Goal: Information Seeking & Learning: Learn about a topic

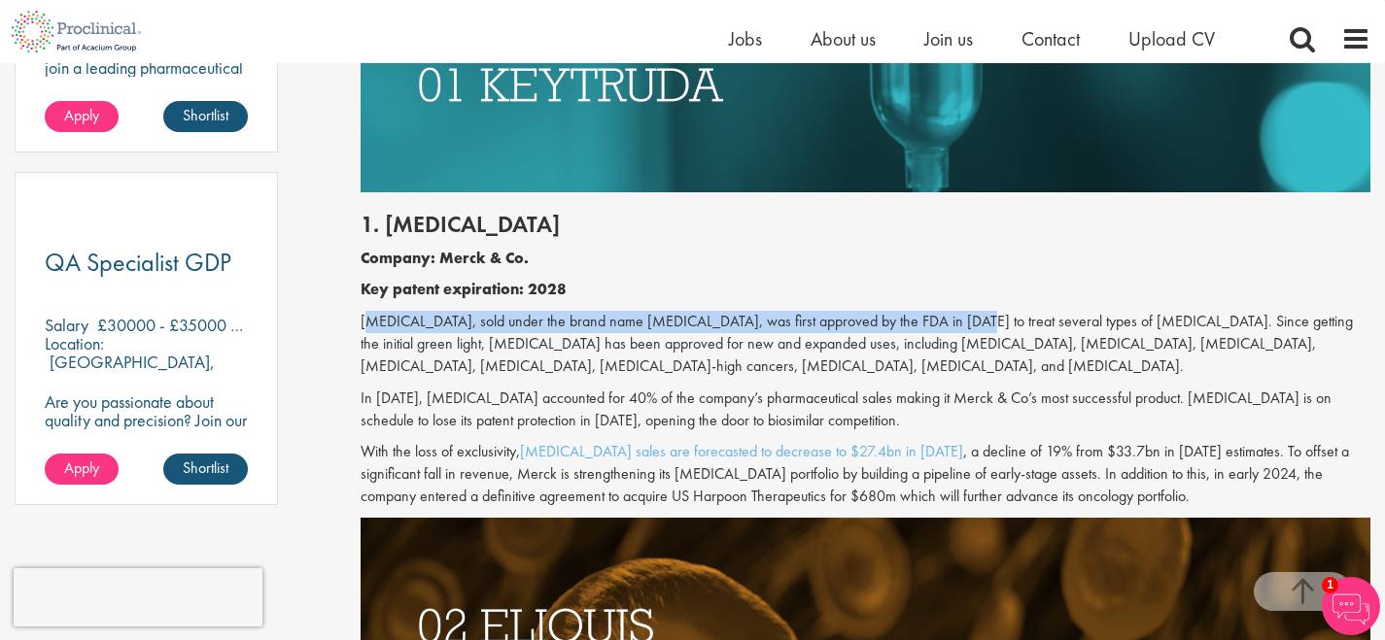
drag, startPoint x: 377, startPoint y: 327, endPoint x: 949, endPoint y: 330, distance: 571.5
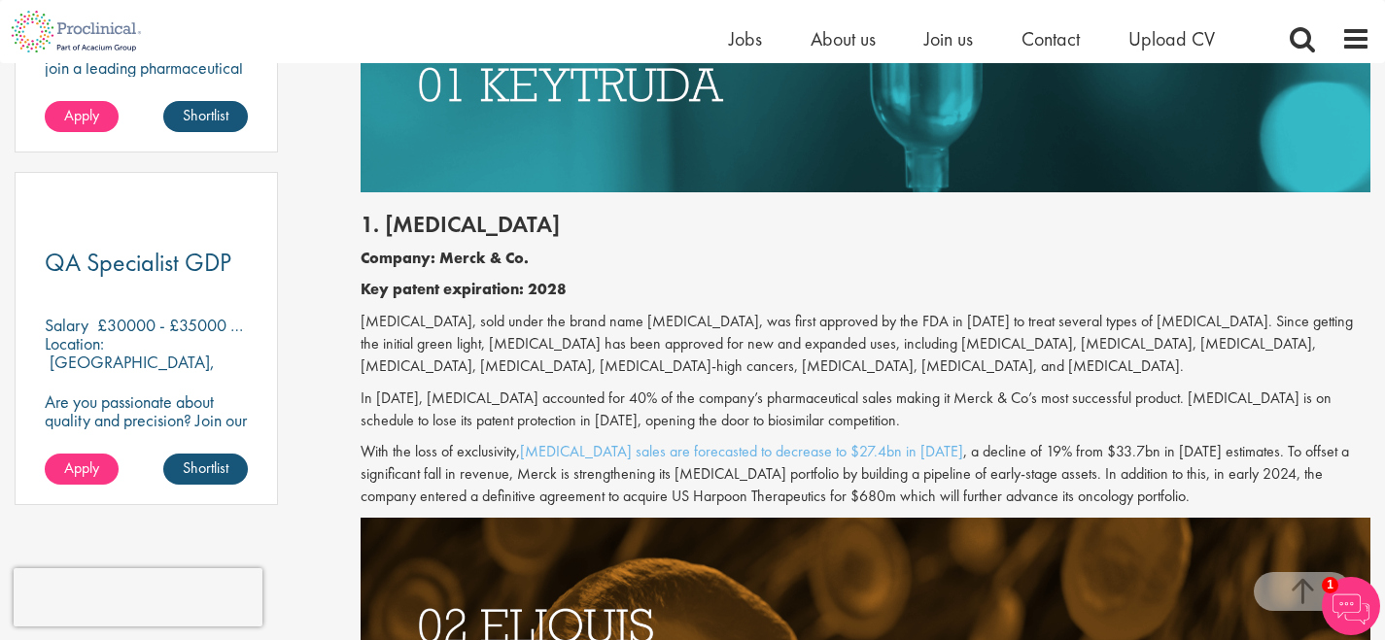
click at [991, 323] on p "[MEDICAL_DATA], sold under the brand name [MEDICAL_DATA], was first approved by…" at bounding box center [866, 344] width 1010 height 67
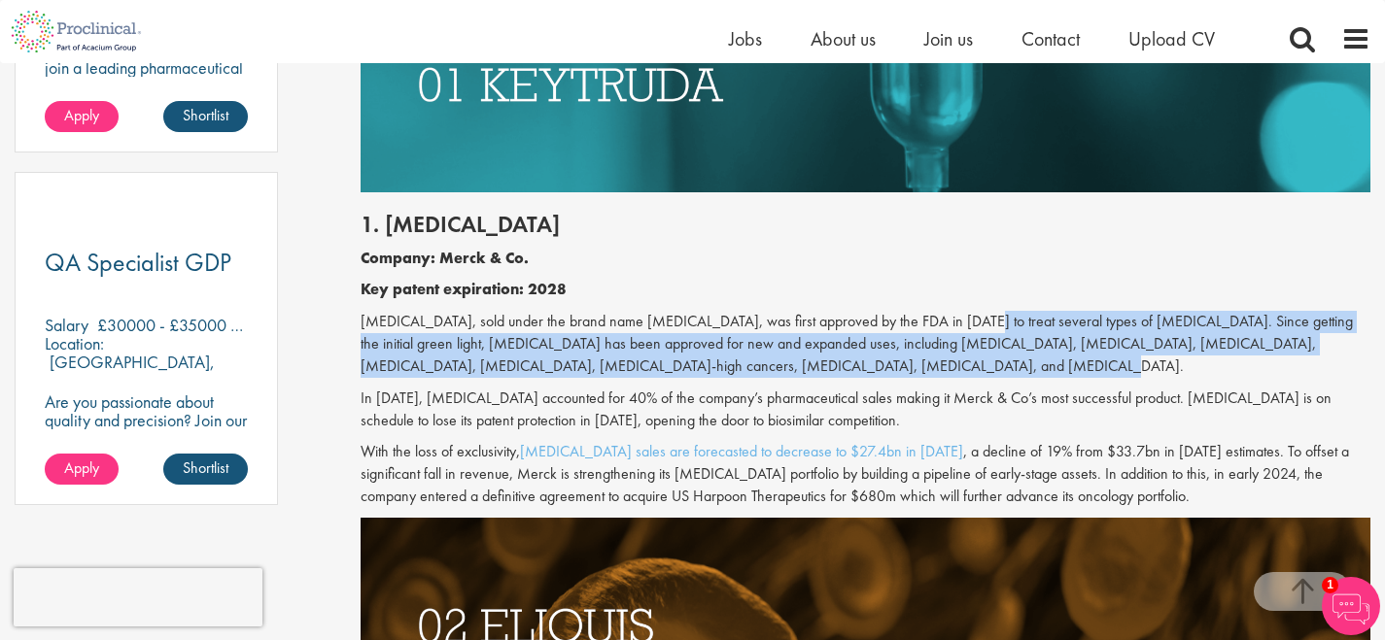
drag, startPoint x: 958, startPoint y: 324, endPoint x: 863, endPoint y: 363, distance: 103.2
click at [863, 363] on p "[MEDICAL_DATA], sold under the brand name [MEDICAL_DATA], was first approved by…" at bounding box center [866, 344] width 1010 height 67
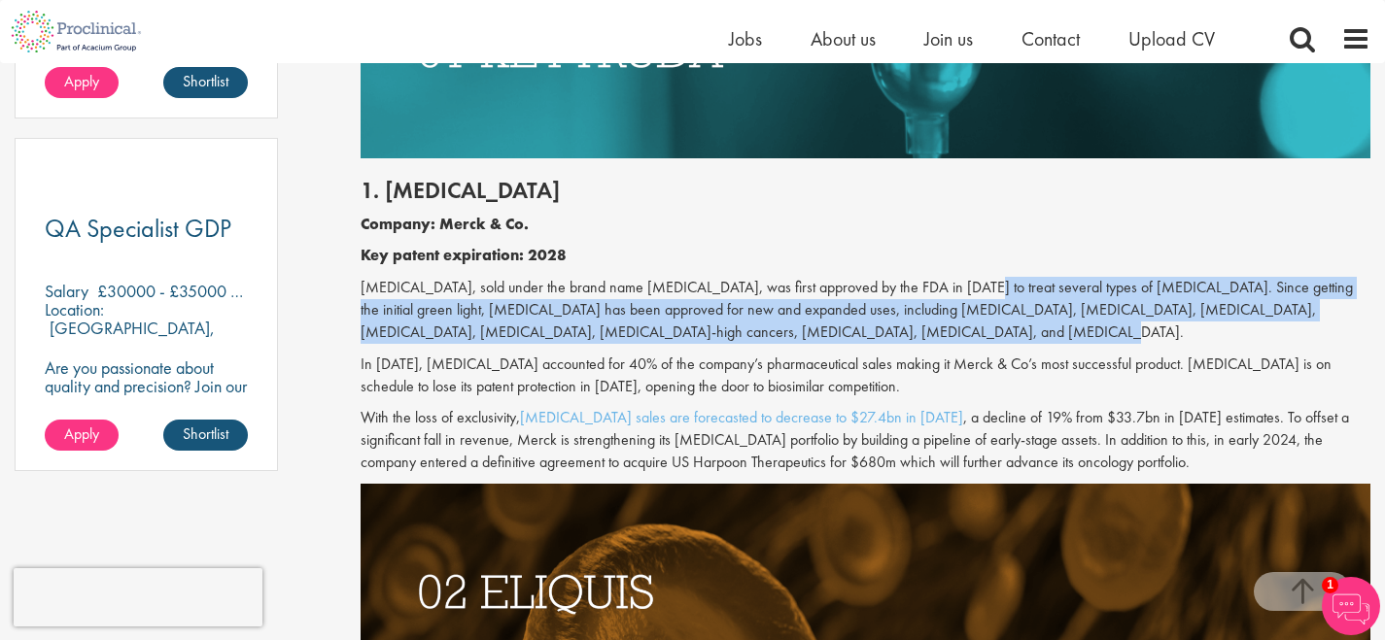
scroll to position [1389, 0]
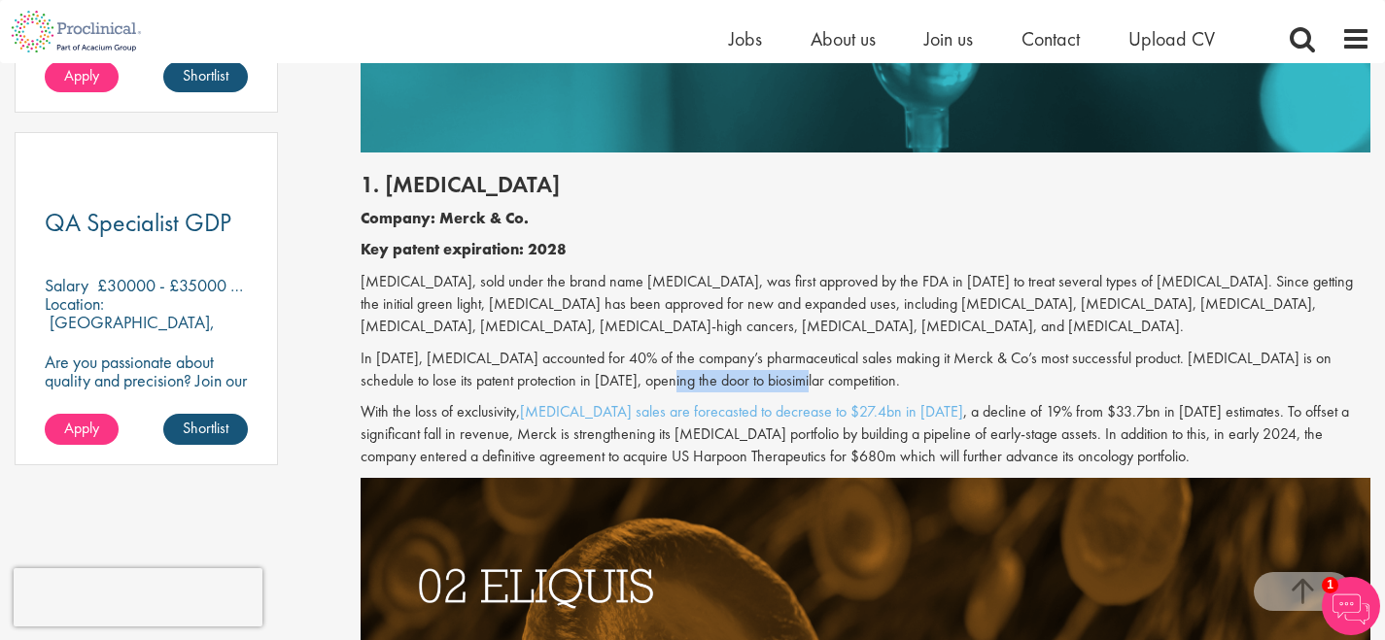
drag, startPoint x: 742, startPoint y: 386, endPoint x: 606, endPoint y: 379, distance: 136.2
click at [606, 379] on p "In [DATE], [MEDICAL_DATA] accounted for 40% of the company’s pharmaceutical sal…" at bounding box center [866, 370] width 1010 height 45
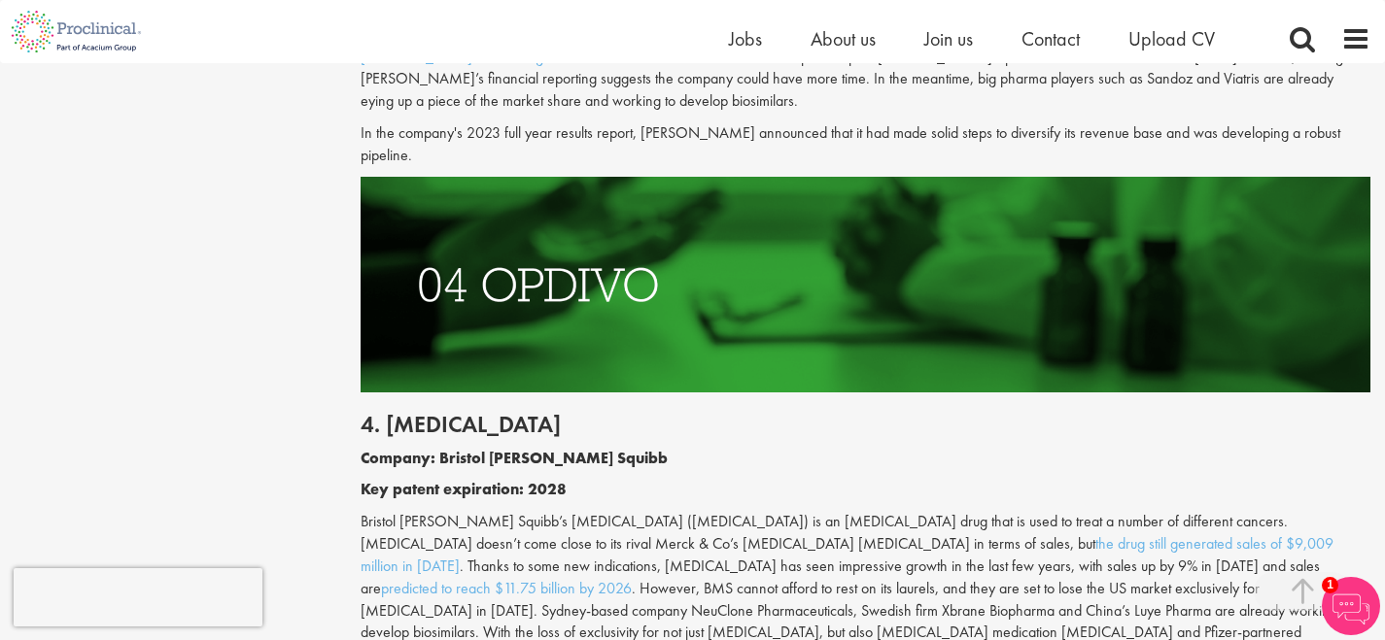
scroll to position [2845, 0]
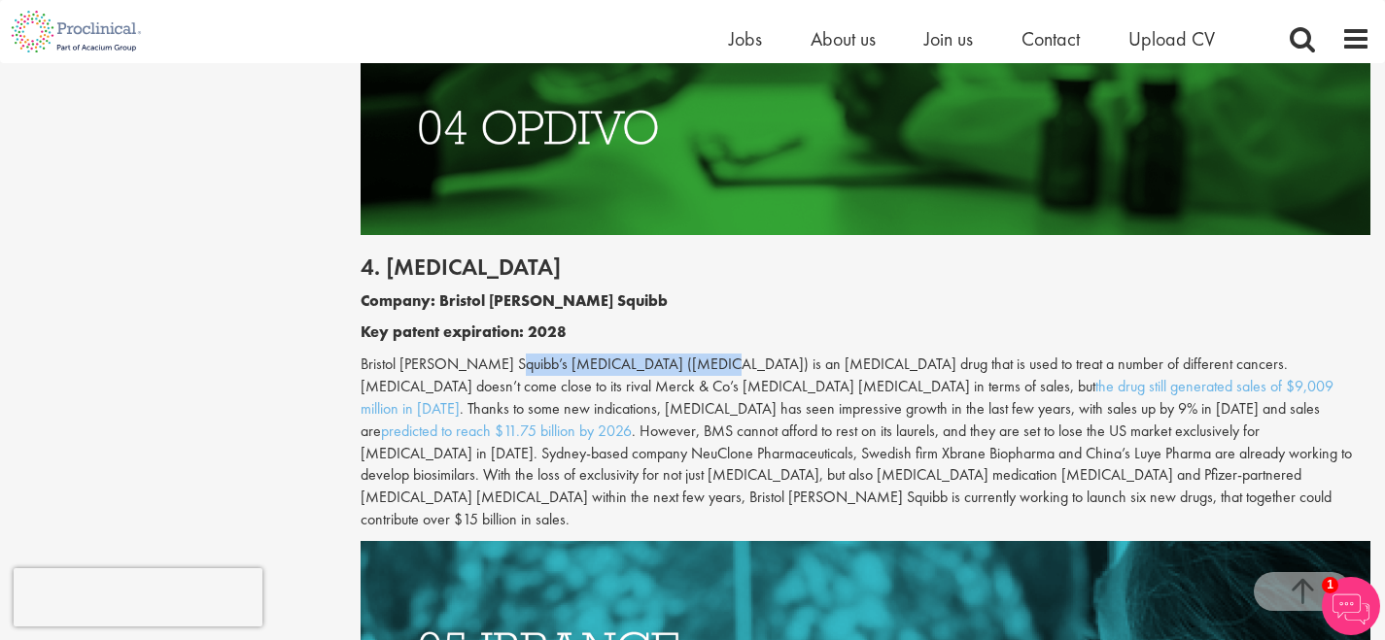
drag, startPoint x: 498, startPoint y: 348, endPoint x: 691, endPoint y: 333, distance: 193.9
click at [691, 354] on p "Bristol [PERSON_NAME] Squibb’s [MEDICAL_DATA] ([MEDICAL_DATA]) is an [MEDICAL_D…" at bounding box center [866, 443] width 1010 height 178
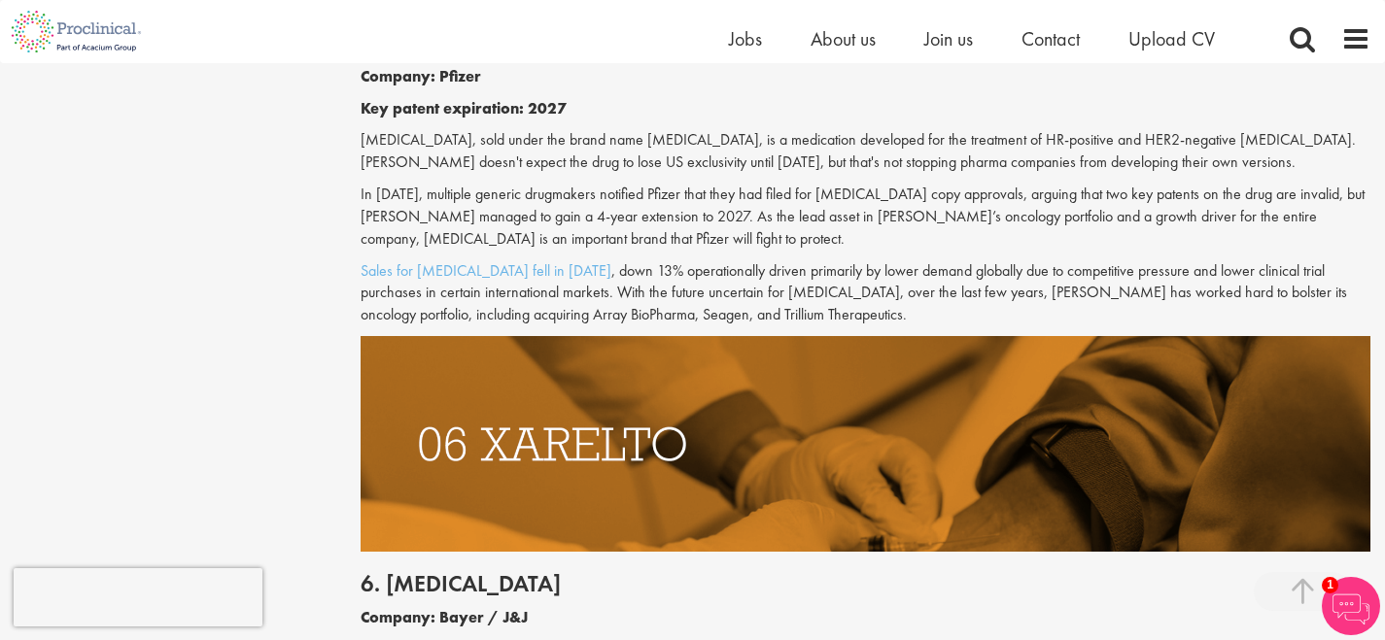
scroll to position [3594, 0]
